Goal: Task Accomplishment & Management: Manage account settings

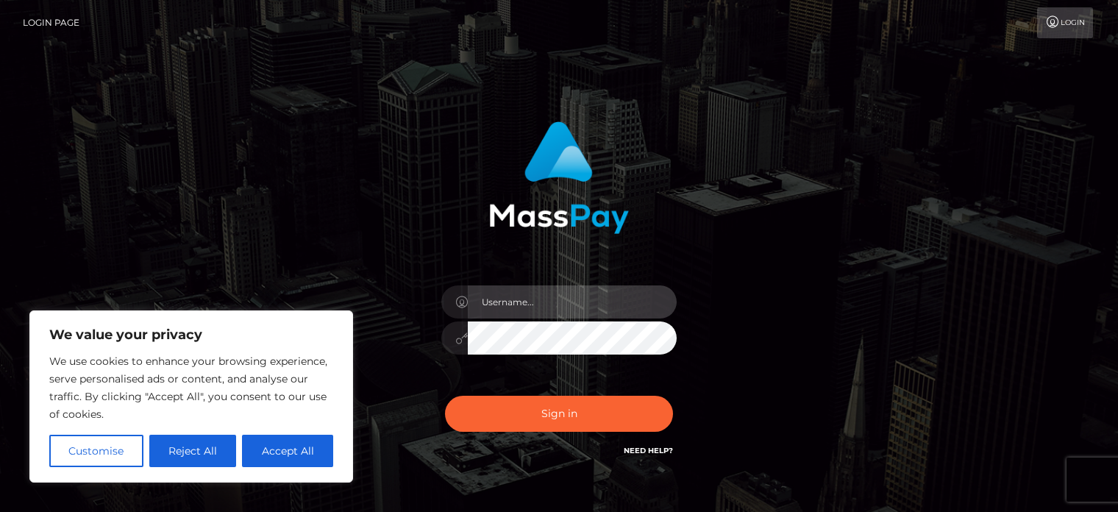
click at [518, 301] on input "text" at bounding box center [572, 301] width 209 height 33
type input "[EMAIL_ADDRESS][DOMAIN_NAME]"
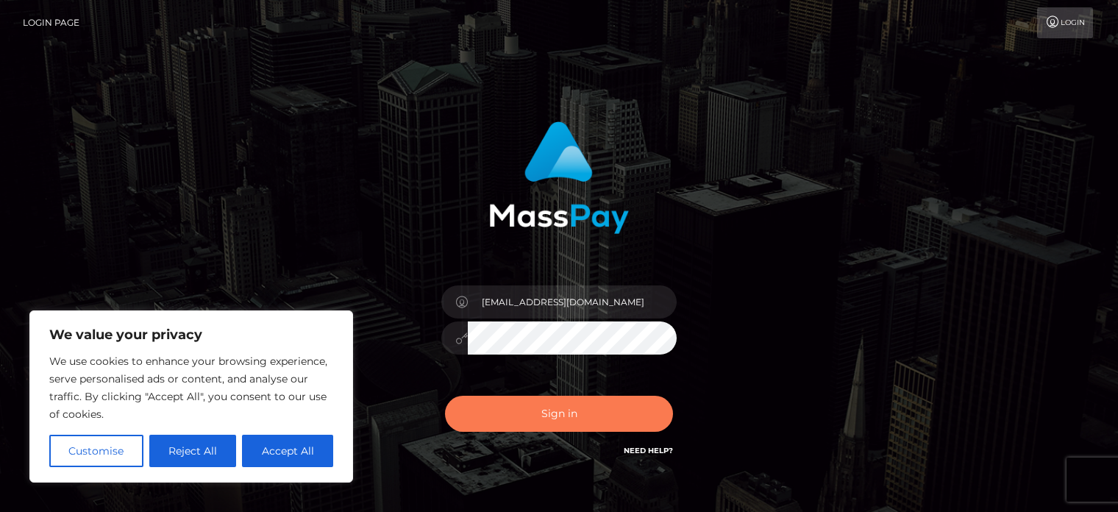
click at [551, 409] on button "Sign in" at bounding box center [559, 414] width 228 height 36
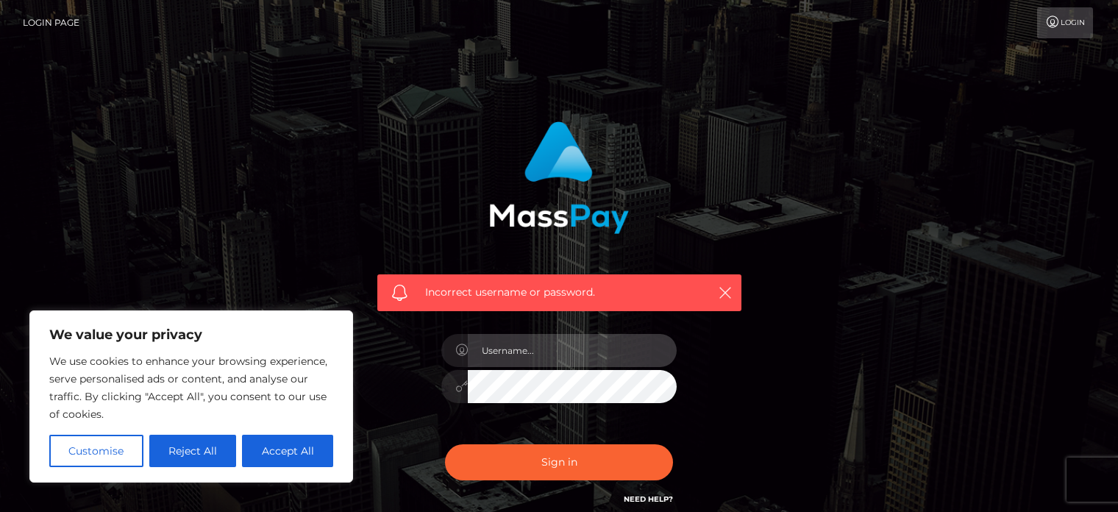
click at [532, 364] on input "text" at bounding box center [572, 350] width 209 height 33
type input "[EMAIL_ADDRESS][DOMAIN_NAME]"
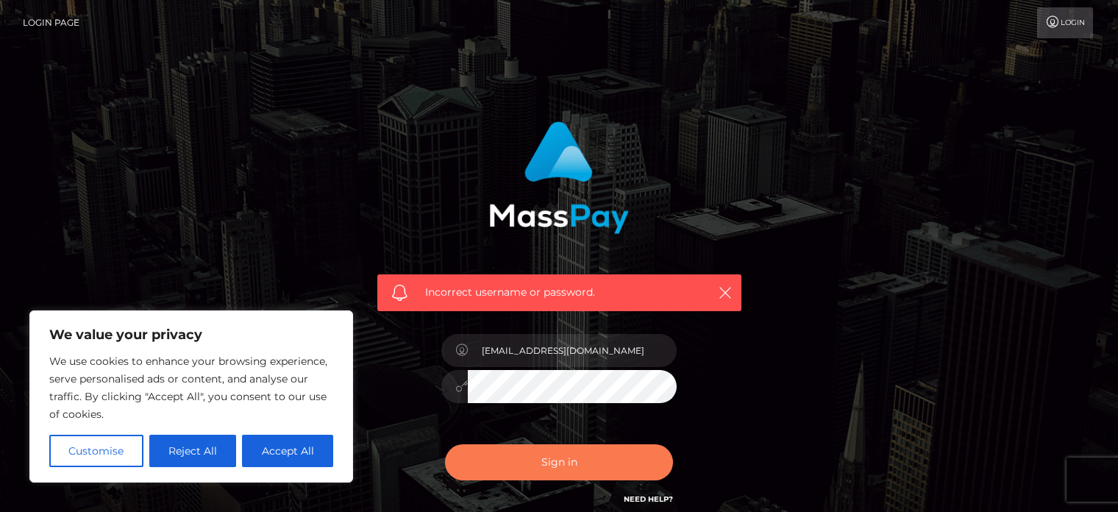
click at [465, 459] on button "Sign in" at bounding box center [559, 462] width 228 height 36
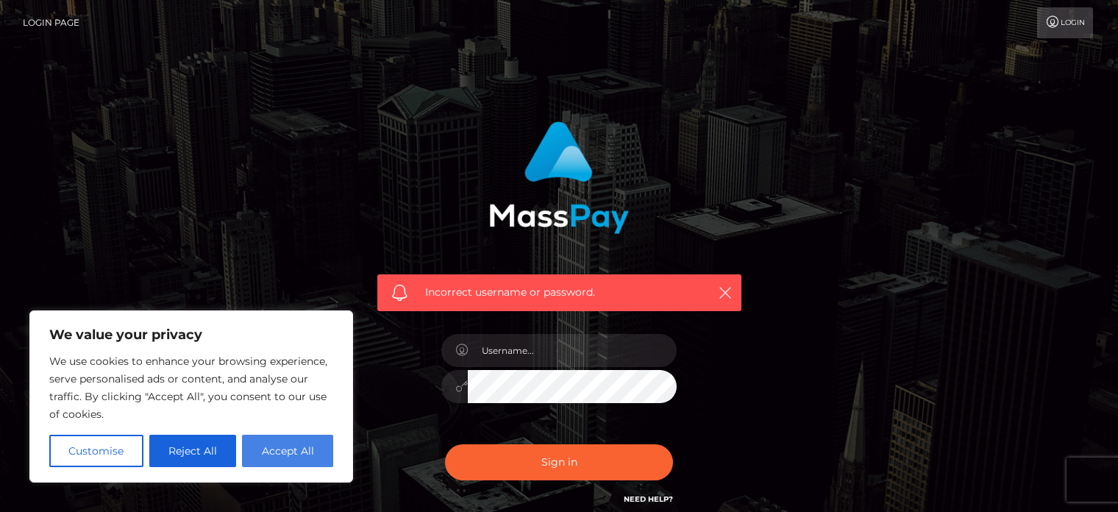
click at [257, 457] on button "Accept All" at bounding box center [287, 451] width 91 height 32
checkbox input "true"
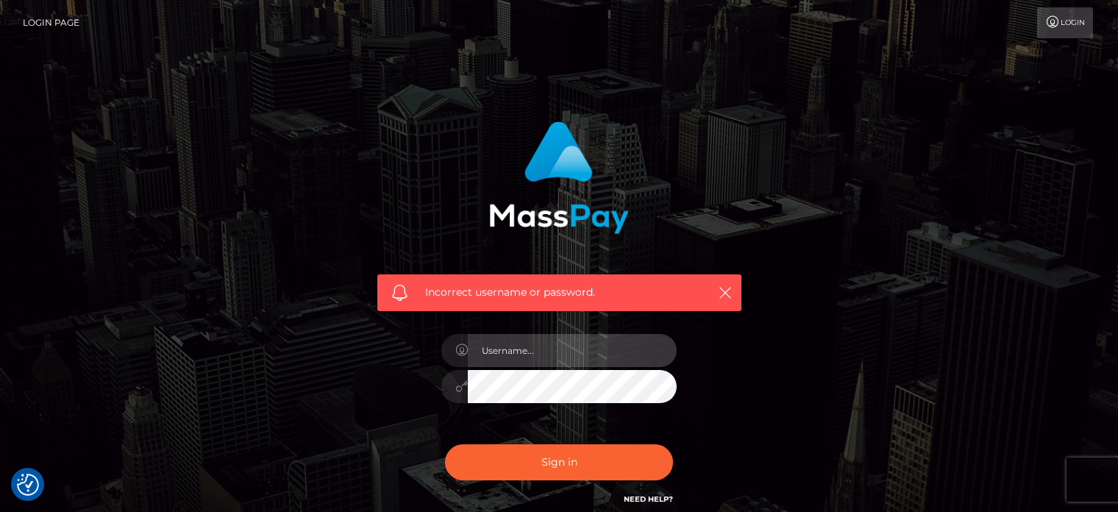
click at [487, 342] on input "text" at bounding box center [572, 350] width 209 height 33
type input "bimbosanddolls@gmail.com"
click at [445, 444] on button "Sign in" at bounding box center [559, 462] width 228 height 36
type input "[EMAIL_ADDRESS][DOMAIN_NAME]"
click at [445, 444] on button "Sign in" at bounding box center [559, 462] width 228 height 36
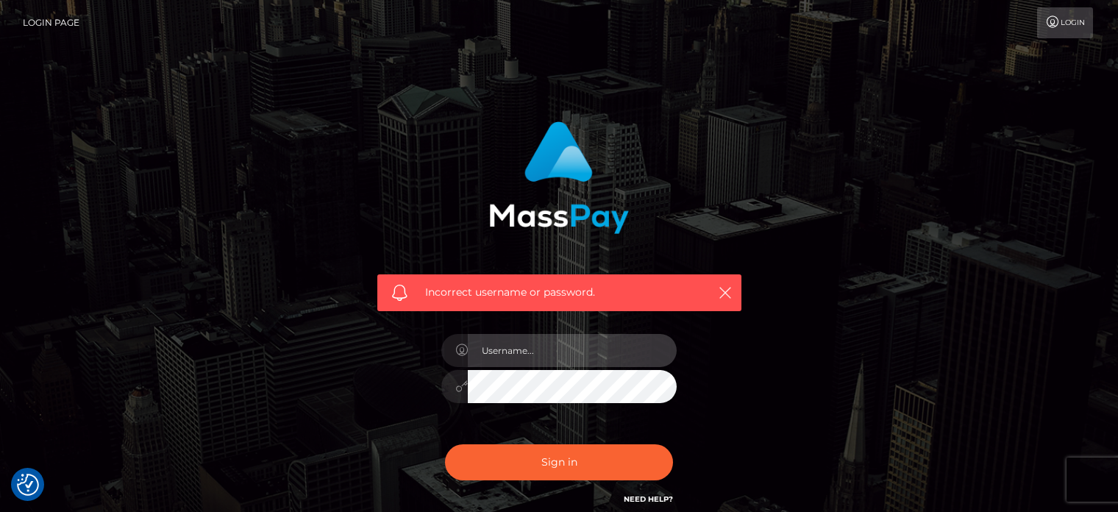
click at [564, 354] on input "text" at bounding box center [572, 350] width 209 height 33
type input "[EMAIL_ADDRESS][DOMAIN_NAME]"
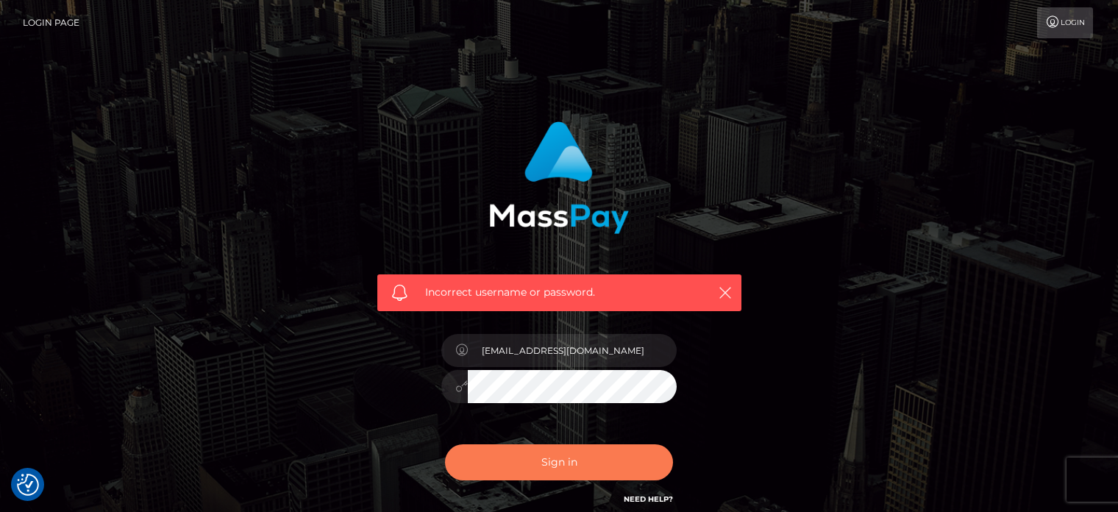
click at [539, 462] on button "Sign in" at bounding box center [559, 462] width 228 height 36
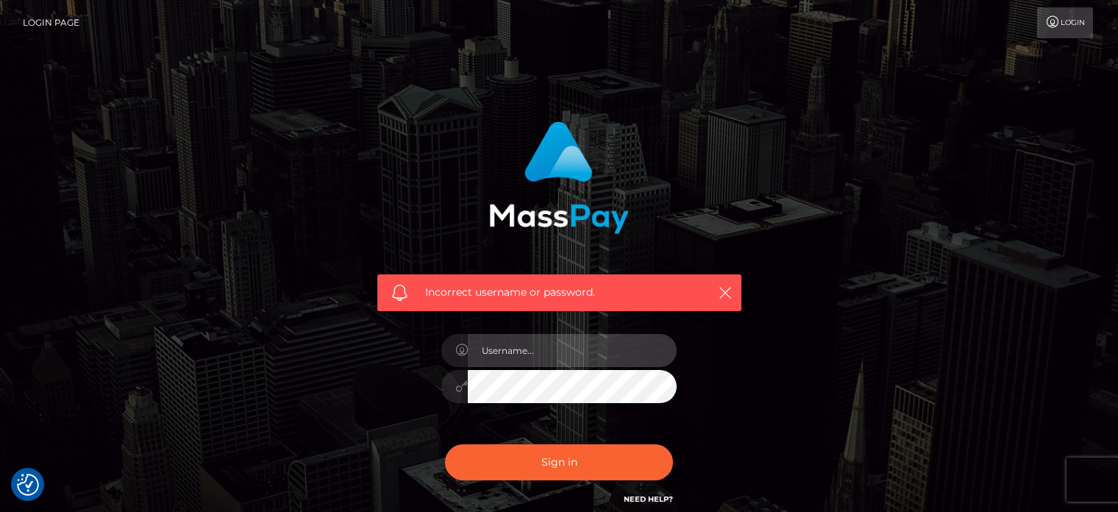
click at [552, 351] on input "text" at bounding box center [572, 350] width 209 height 33
type input "bimbosanddolls@gmail.com"
click at [445, 444] on button "Sign in" at bounding box center [559, 462] width 228 height 36
click at [601, 340] on input "text" at bounding box center [572, 350] width 209 height 33
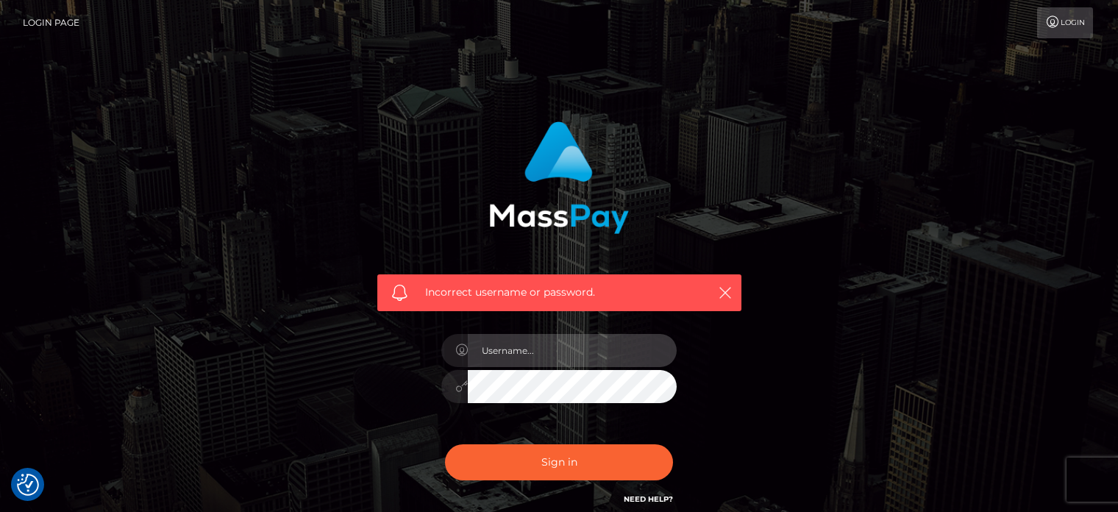
type input "[EMAIL_ADDRESS][DOMAIN_NAME]"
click at [445, 444] on button "Sign in" at bounding box center [559, 462] width 228 height 36
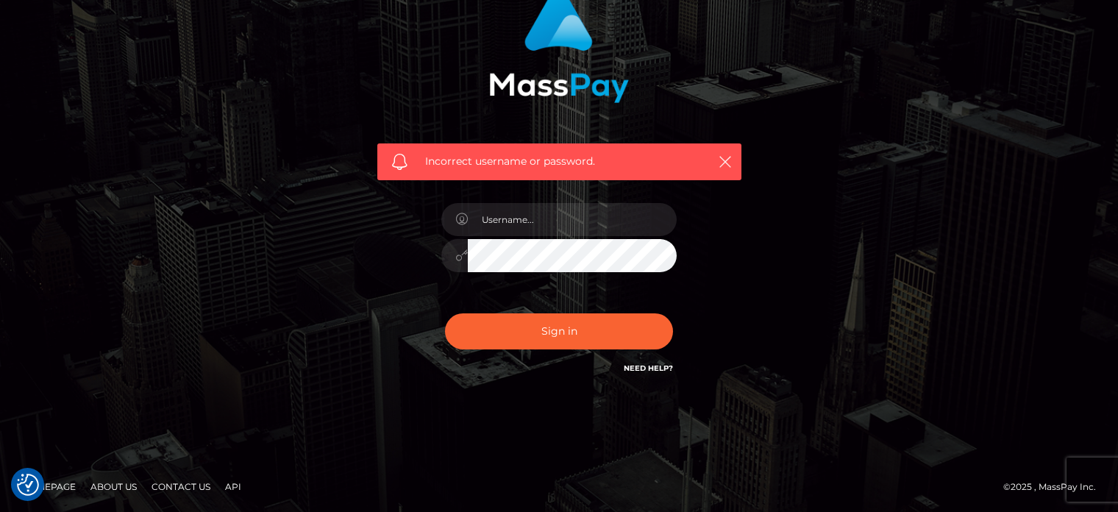
click at [656, 371] on link "Need Help?" at bounding box center [648, 368] width 49 height 10
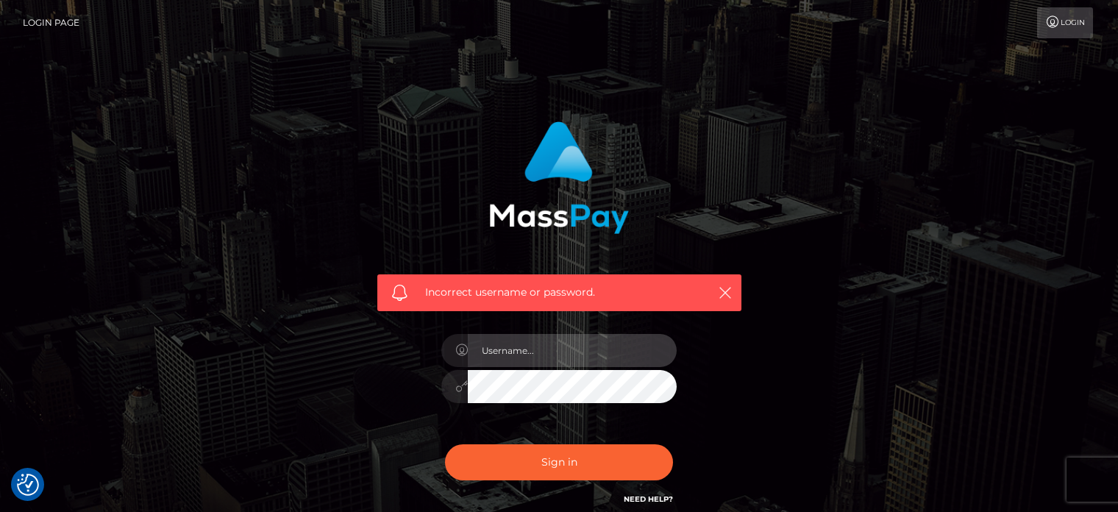
click at [524, 350] on input "text" at bounding box center [572, 350] width 209 height 33
type input "[EMAIL_ADDRESS][DOMAIN_NAME]"
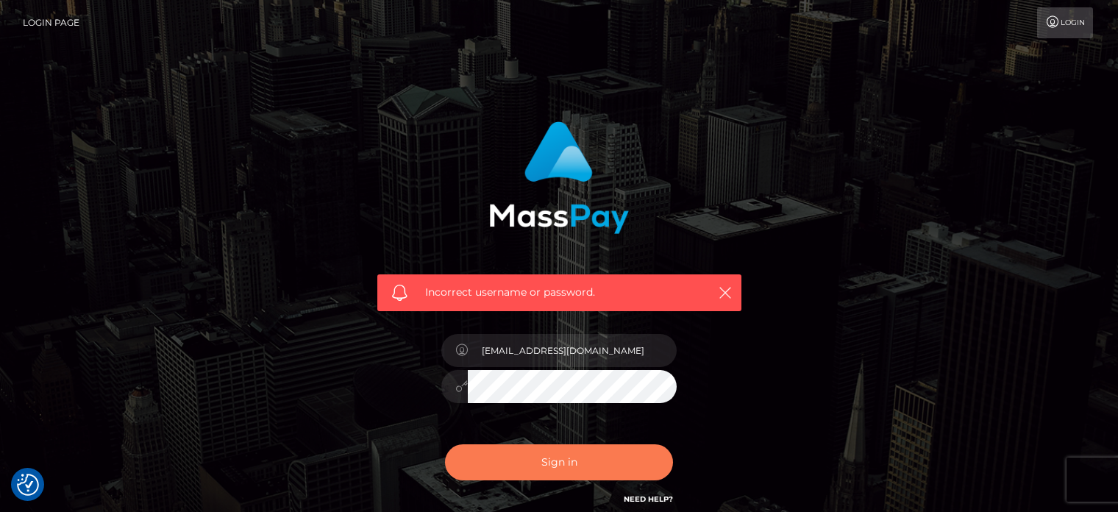
click at [558, 458] on button "Sign in" at bounding box center [559, 462] width 228 height 36
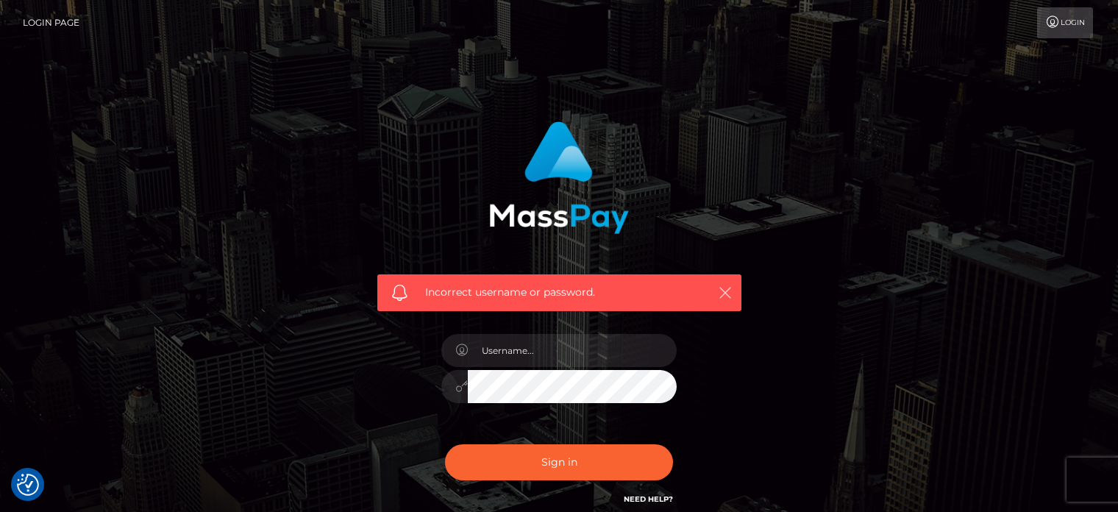
click at [718, 292] on icon "button" at bounding box center [725, 292] width 15 height 15
click at [551, 344] on input "text" at bounding box center [572, 350] width 209 height 33
type input "[EMAIL_ADDRESS][DOMAIN_NAME]"
click at [445, 444] on button "Sign in" at bounding box center [559, 462] width 228 height 36
type input "[EMAIL_ADDRESS][DOMAIN_NAME]"
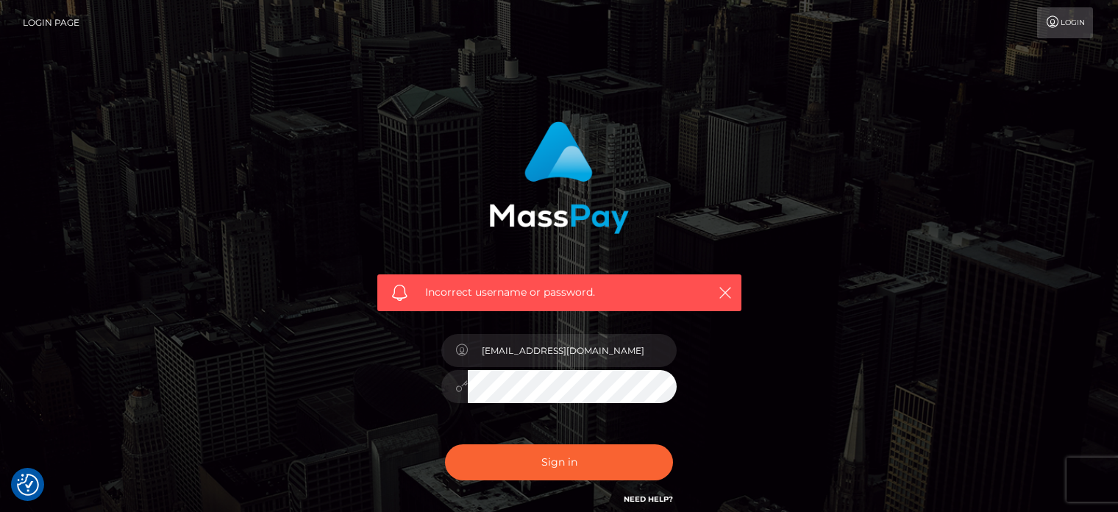
click at [445, 444] on button "Sign in" at bounding box center [559, 462] width 228 height 36
click at [555, 360] on input "text" at bounding box center [572, 350] width 209 height 33
type input "[EMAIL_ADDRESS][DOMAIN_NAME]"
click at [552, 410] on div "[EMAIL_ADDRESS][DOMAIN_NAME]" at bounding box center [558, 379] width 257 height 112
click at [445, 444] on button "Sign in" at bounding box center [559, 462] width 228 height 36
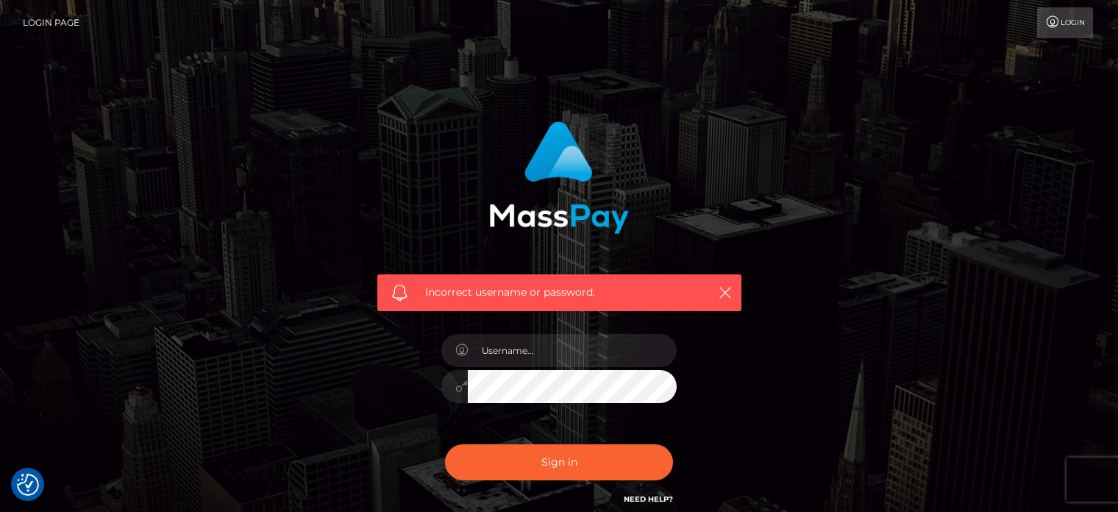
click at [628, 500] on link "Need Help?" at bounding box center [648, 499] width 49 height 10
click at [639, 360] on input "text" at bounding box center [572, 350] width 209 height 33
type input "bimbosanddolls@gmail.com"
click at [445, 444] on button "Sign in" at bounding box center [559, 462] width 228 height 36
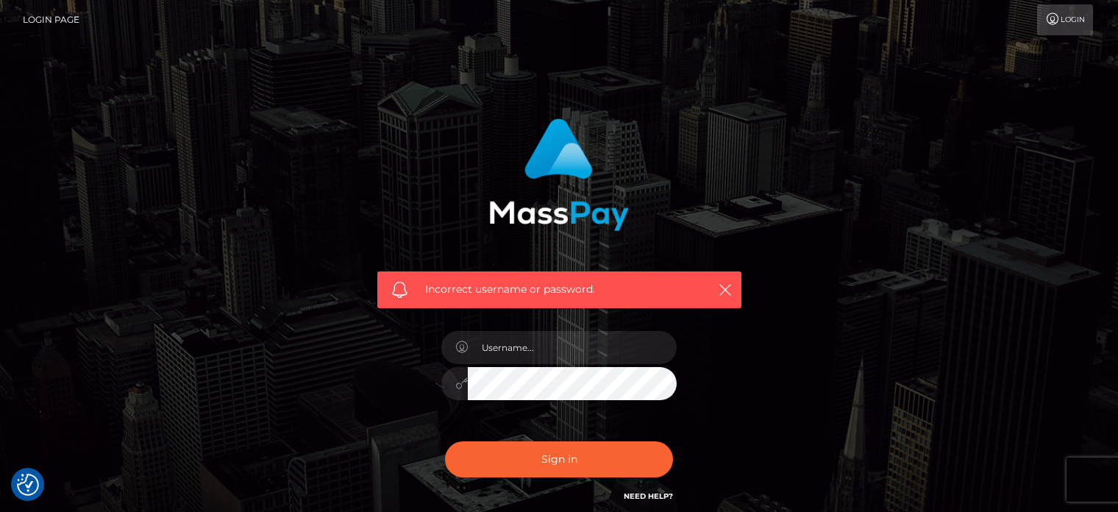
click at [56, 22] on link "Login Page" at bounding box center [51, 19] width 57 height 31
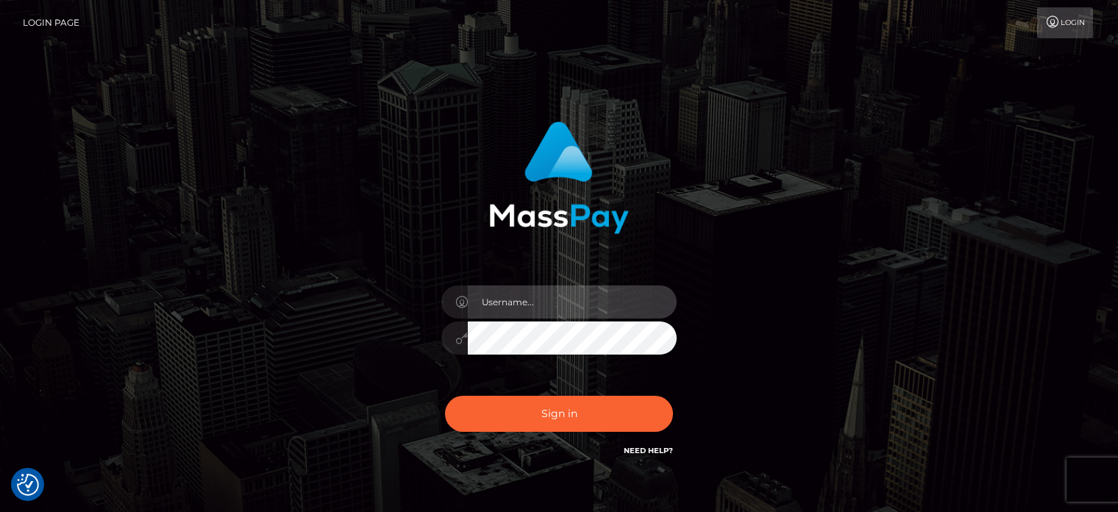
click at [529, 301] on input "text" at bounding box center [572, 301] width 209 height 33
type input "[EMAIL_ADDRESS][DOMAIN_NAME]"
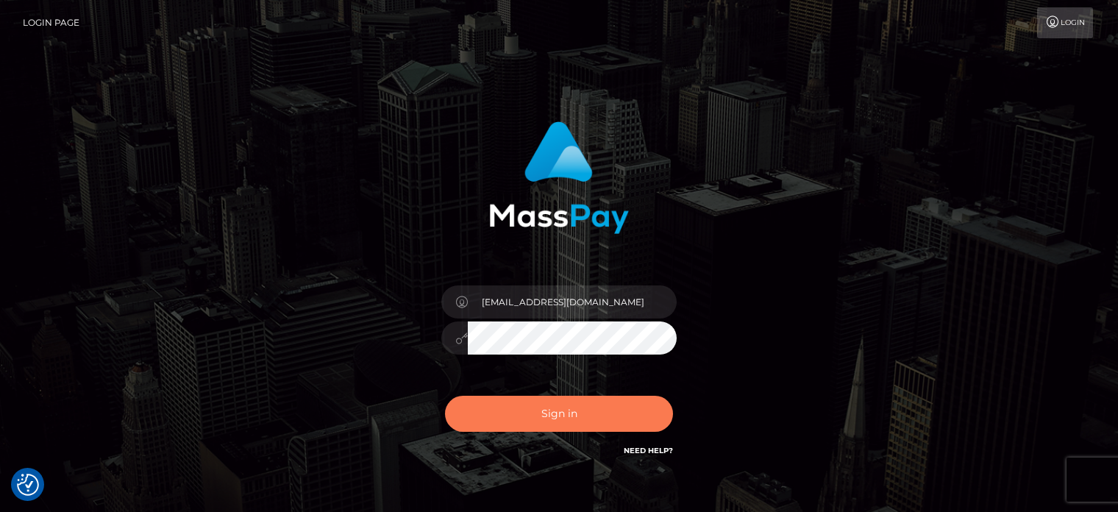
click at [555, 421] on button "Sign in" at bounding box center [559, 414] width 228 height 36
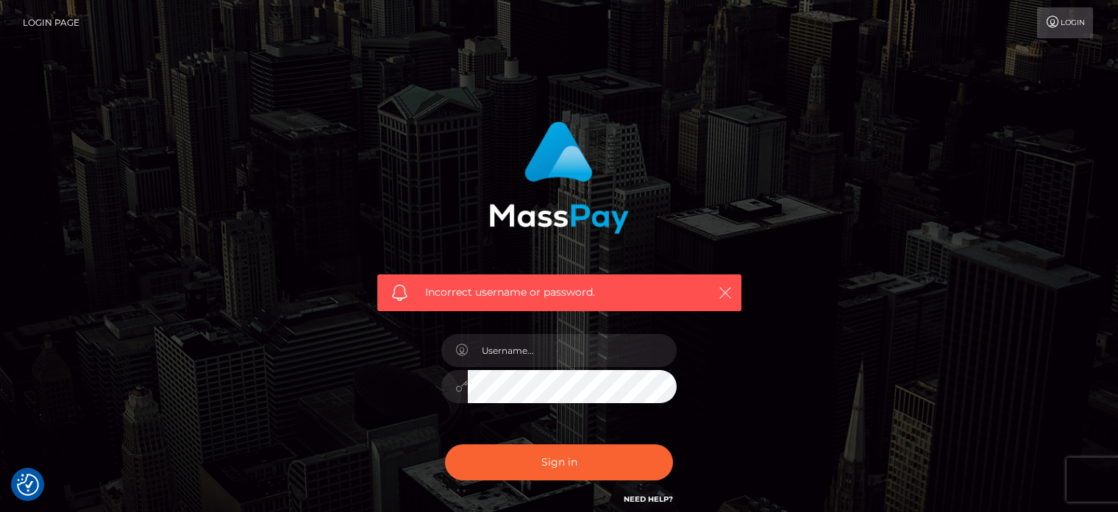
click at [722, 289] on icon "button" at bounding box center [725, 292] width 15 height 15
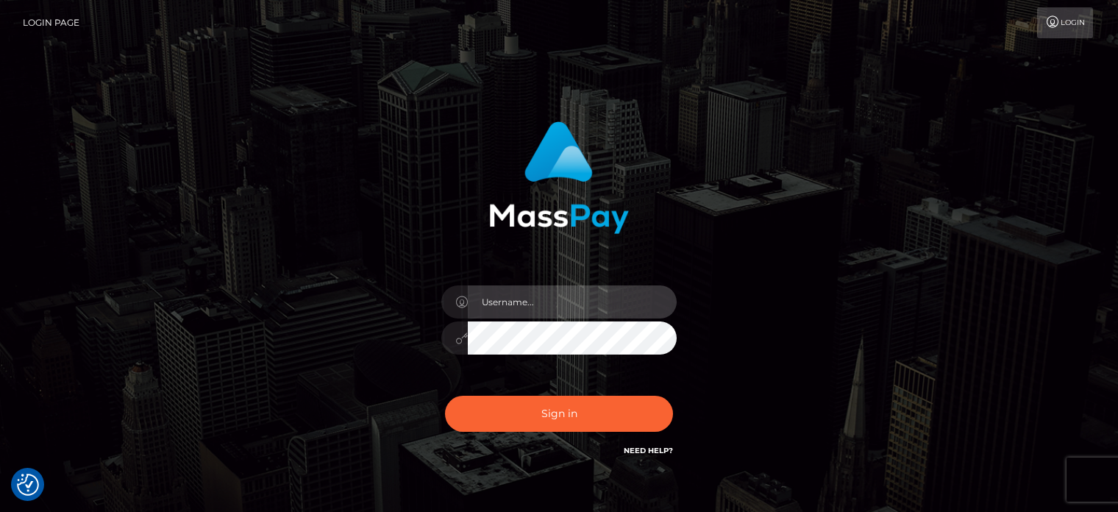
click at [505, 288] on input "text" at bounding box center [572, 301] width 209 height 33
type input "[EMAIL_ADDRESS][DOMAIN_NAME]"
click at [445, 396] on button "Sign in" at bounding box center [559, 414] width 228 height 36
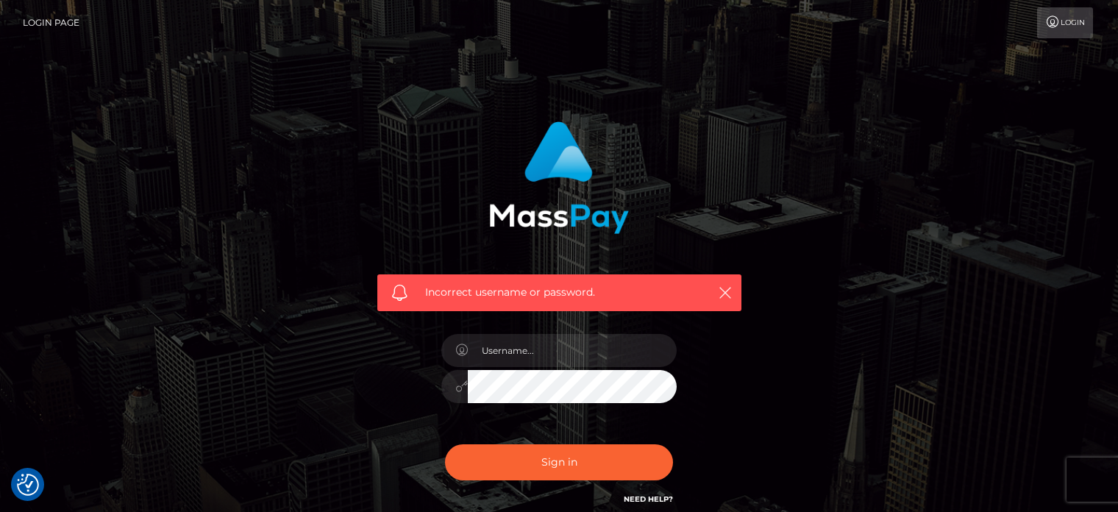
scroll to position [131, 0]
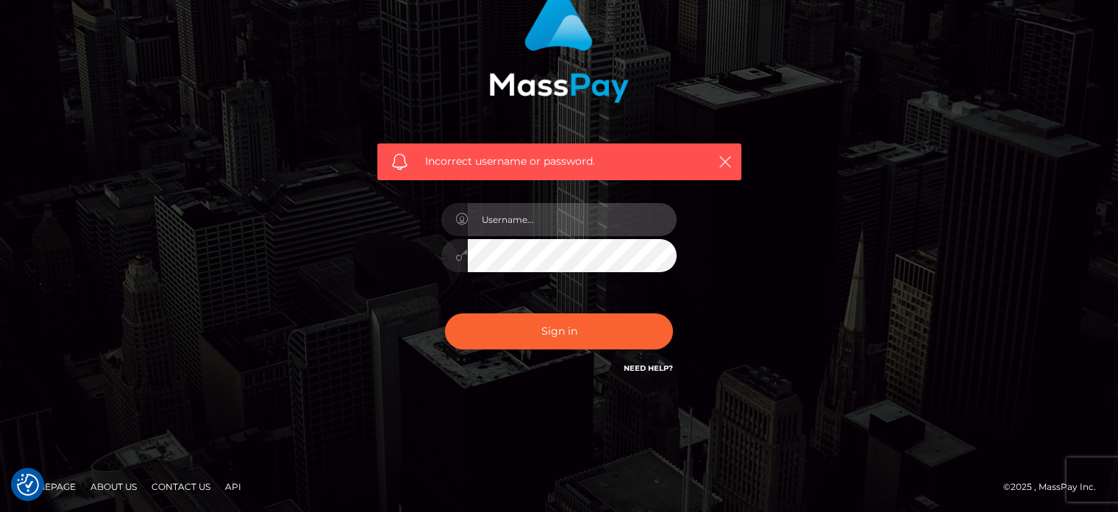
click at [514, 226] on input "text" at bounding box center [572, 219] width 209 height 33
type input "bimbosanddolls@gmail.com"
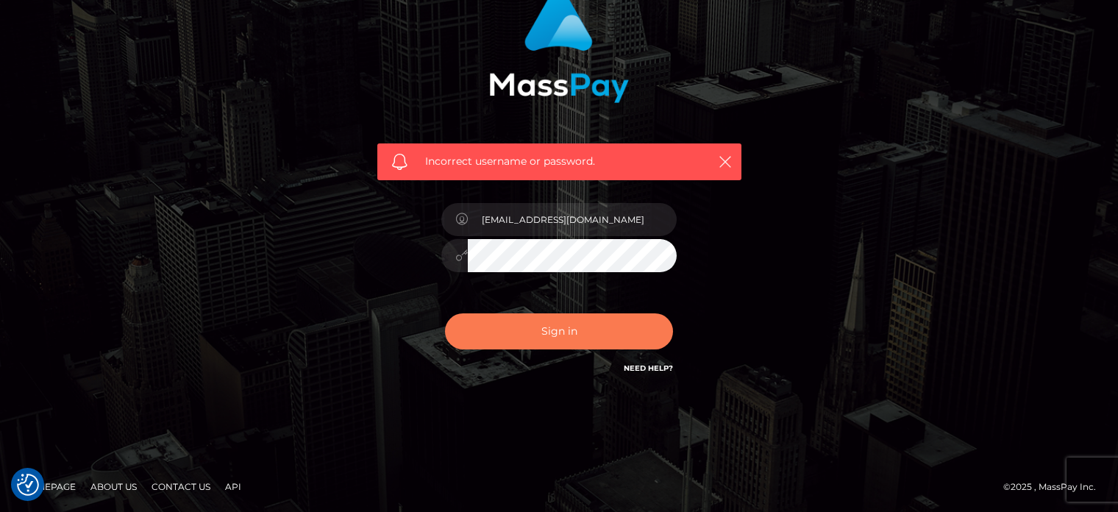
click at [510, 342] on button "Sign in" at bounding box center [559, 331] width 228 height 36
